Goal: Information Seeking & Learning: Learn about a topic

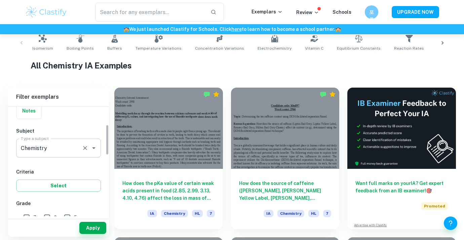
scroll to position [110, 0]
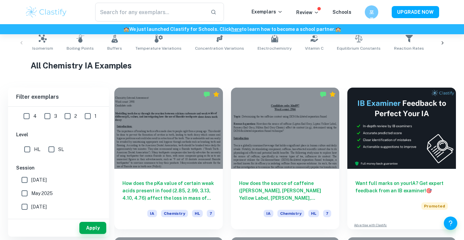
click at [30, 147] on input "HL" at bounding box center [27, 149] width 13 height 13
checkbox input "true"
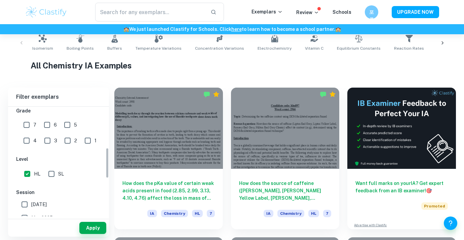
scroll to position [138, 0]
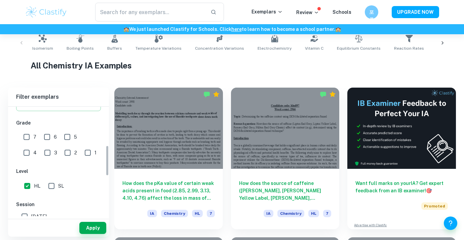
drag, startPoint x: 30, startPoint y: 138, endPoint x: 36, endPoint y: 151, distance: 14.6
click at [30, 138] on input "7" at bounding box center [26, 136] width 13 height 13
checkbox input "true"
click at [94, 227] on button "Apply" at bounding box center [92, 228] width 27 height 12
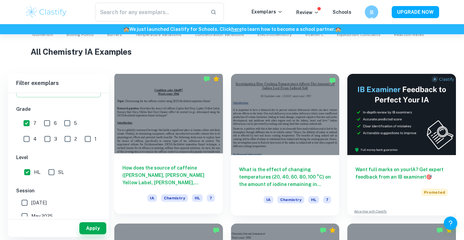
scroll to position [153, 0]
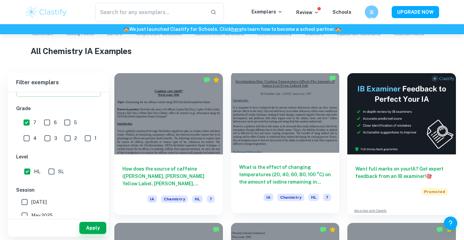
click at [245, 118] on div at bounding box center [285, 112] width 109 height 81
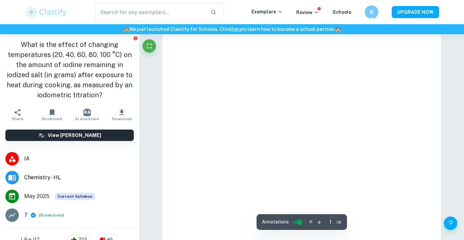
scroll to position [24, 0]
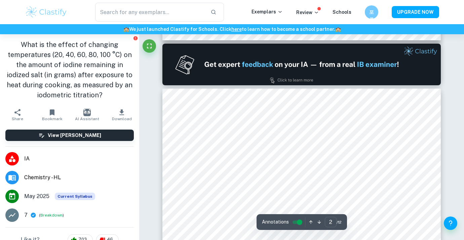
type input "1"
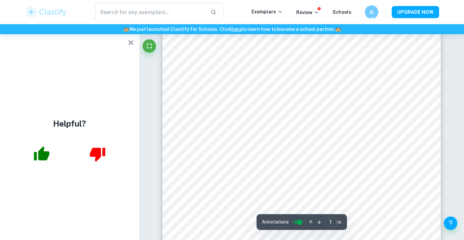
scroll to position [67, 0]
